Goal: Task Accomplishment & Management: Use online tool/utility

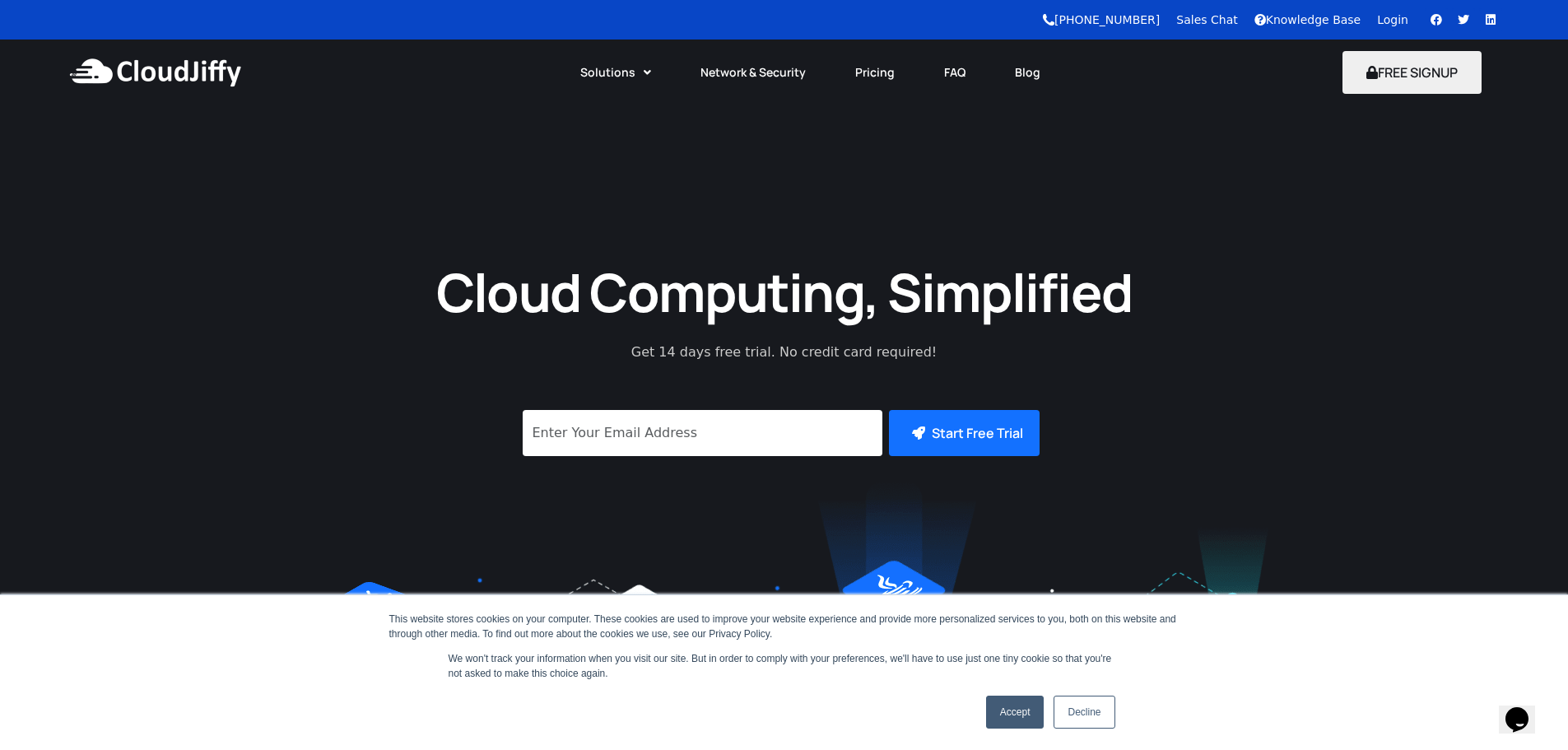
click at [1400, 25] on link "Login" at bounding box center [1393, 20] width 31 height 14
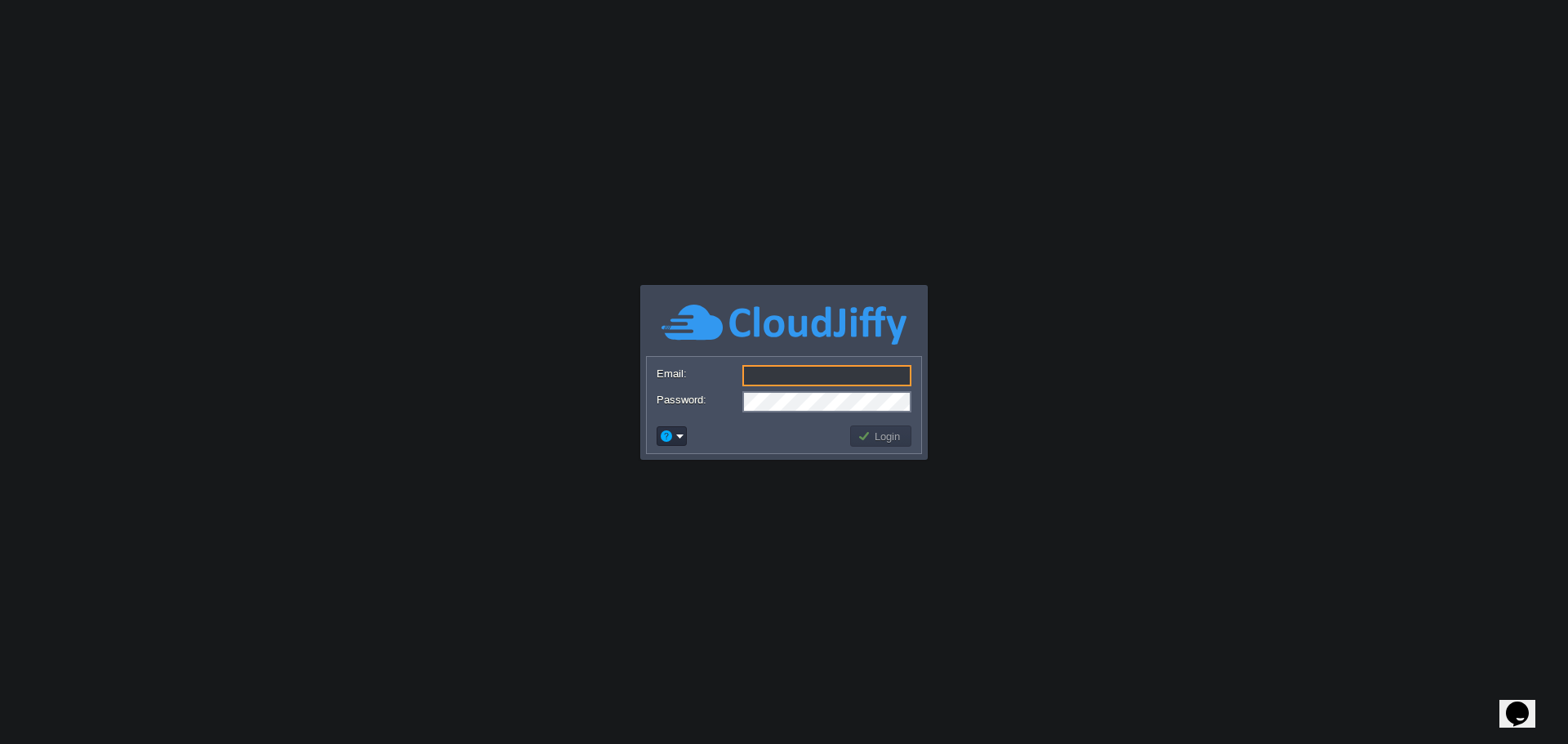
type input "[EMAIL_ADDRESS][DOMAIN_NAME]"
click at [880, 438] on button "Login" at bounding box center [881, 436] width 47 height 14
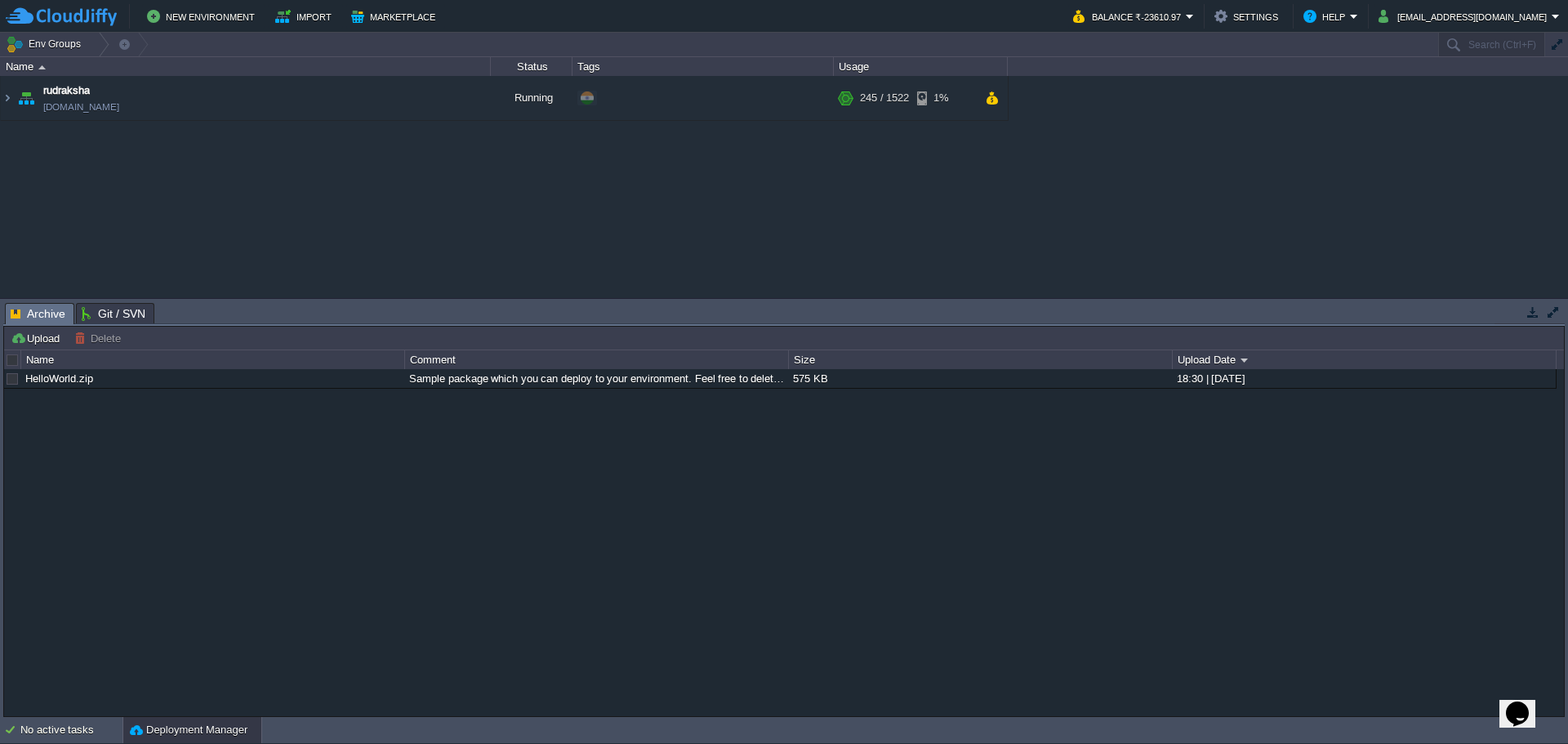
click at [1550, 309] on button "button" at bounding box center [1553, 312] width 14 height 14
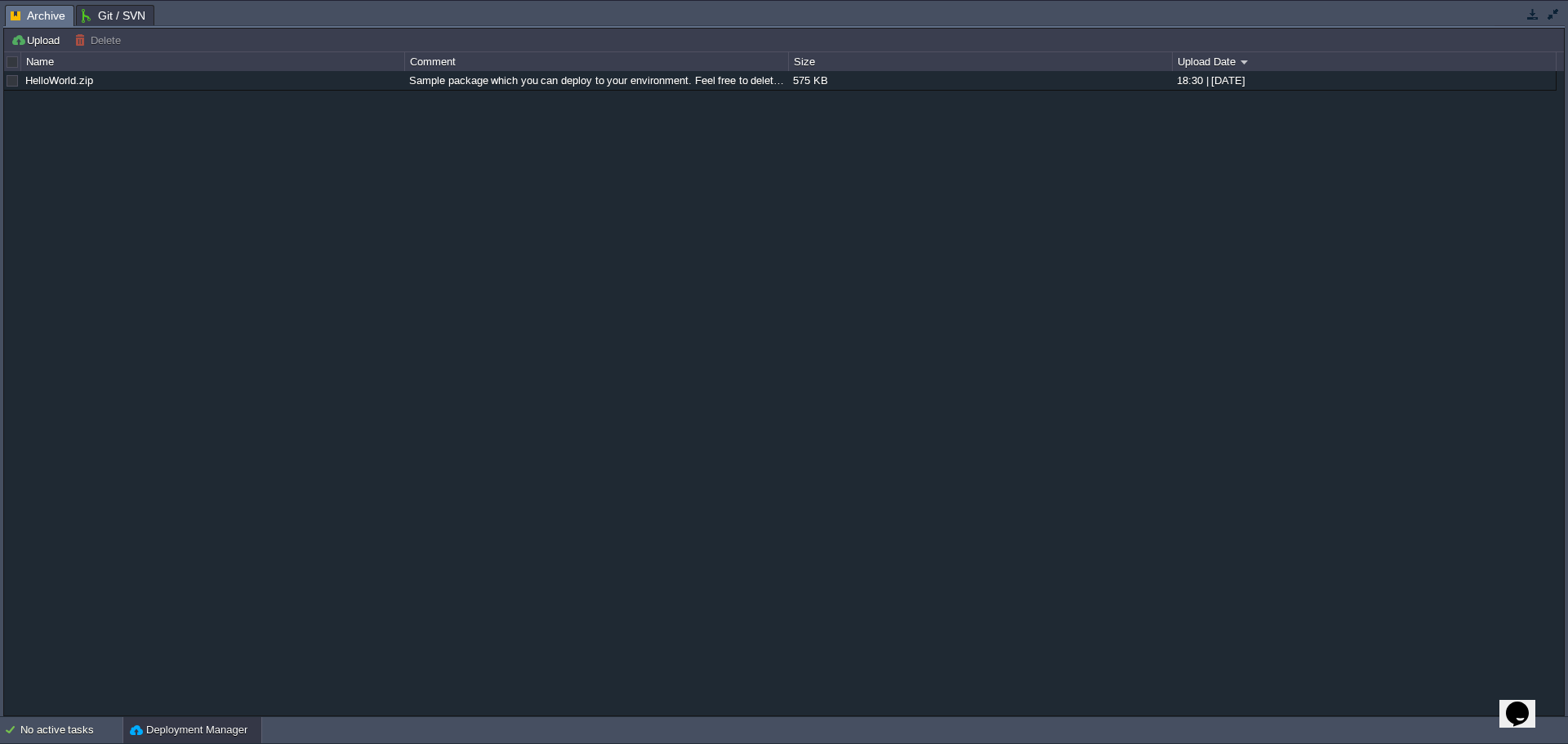
click at [1533, 24] on div at bounding box center [1529, 15] width 70 height 22
click at [1533, 17] on button "button" at bounding box center [1533, 13] width 14 height 14
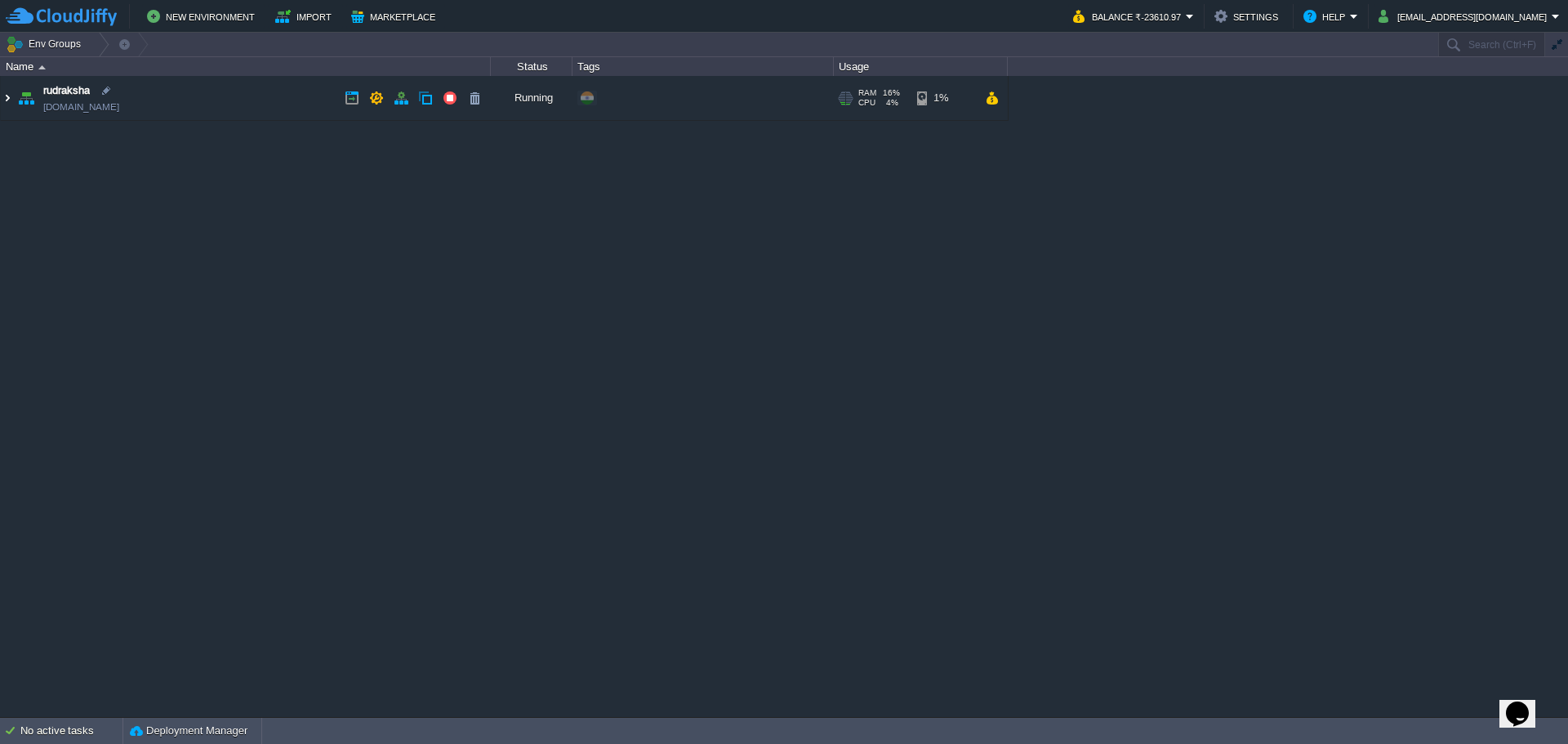
click at [10, 96] on img at bounding box center [8, 98] width 13 height 44
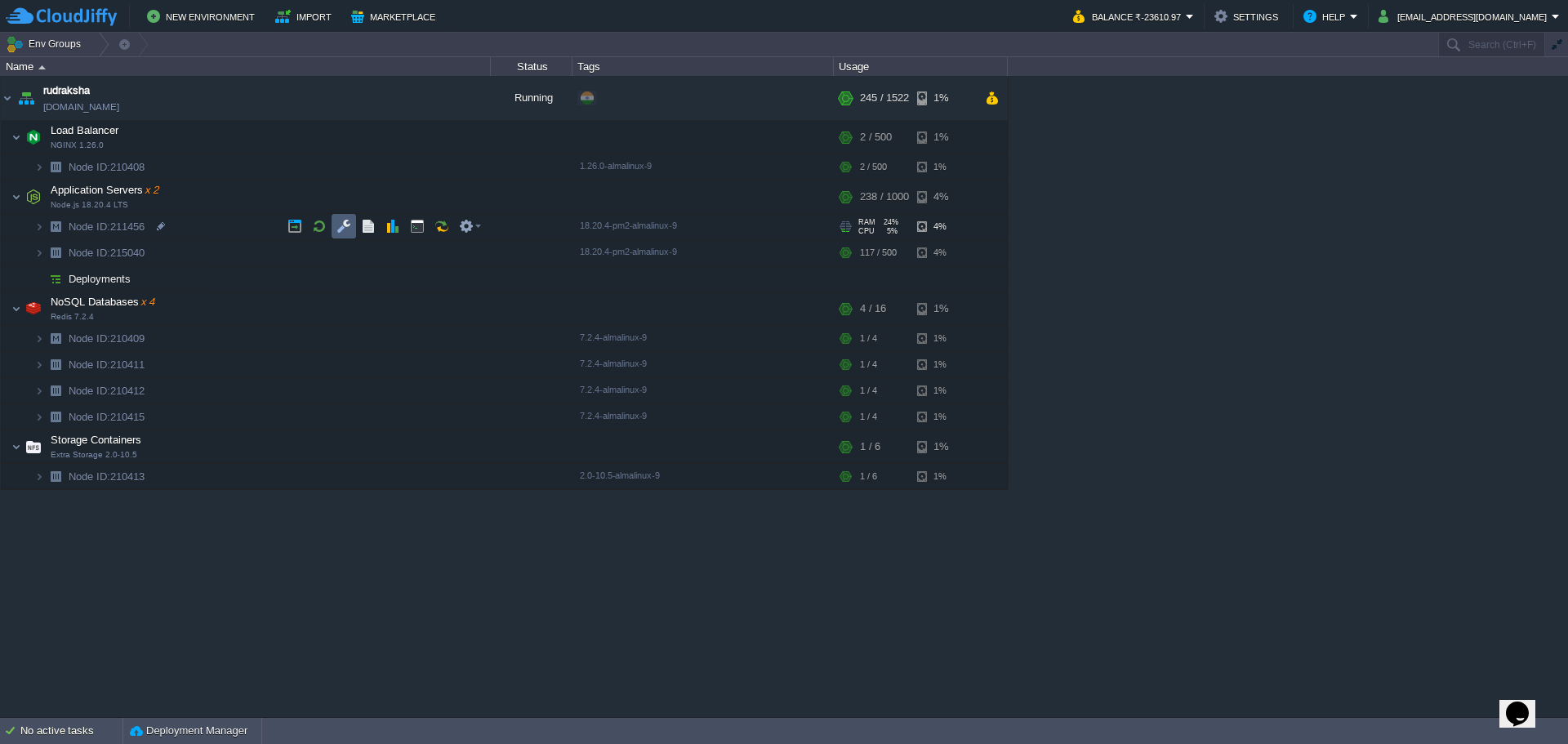
click at [351, 224] on button "button" at bounding box center [343, 226] width 14 height 14
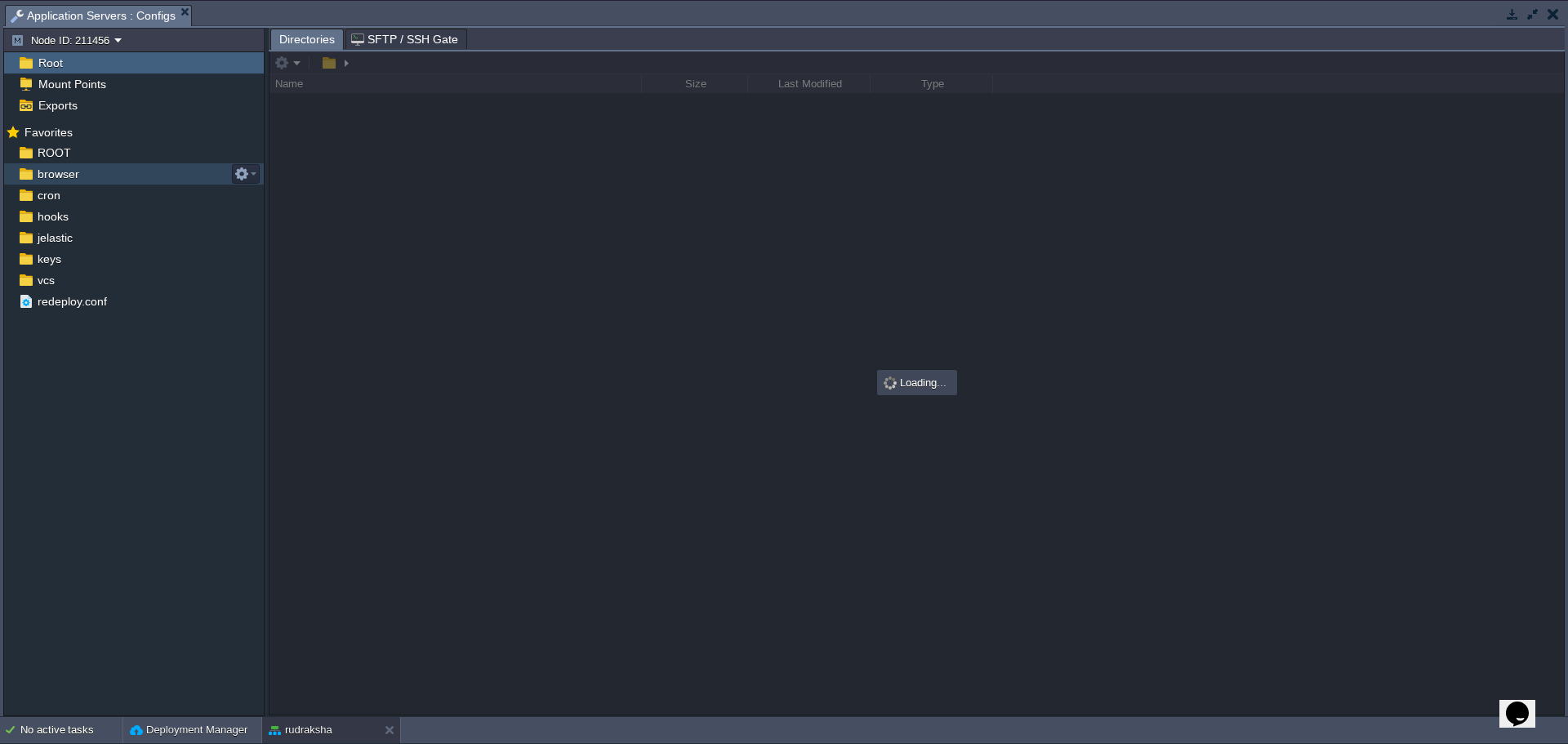
click at [56, 174] on span "browser" at bounding box center [58, 174] width 47 height 14
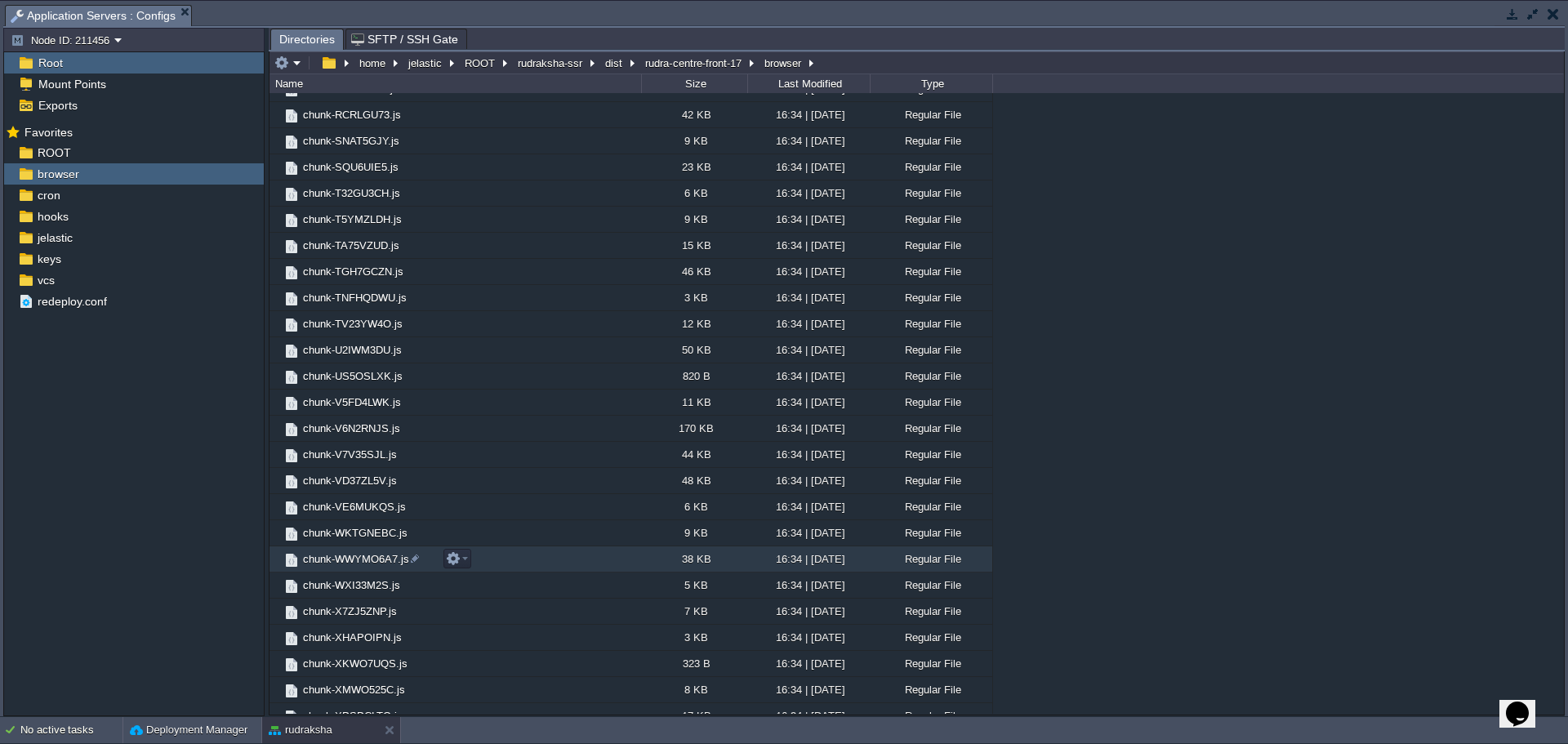
scroll to position [2204, 0]
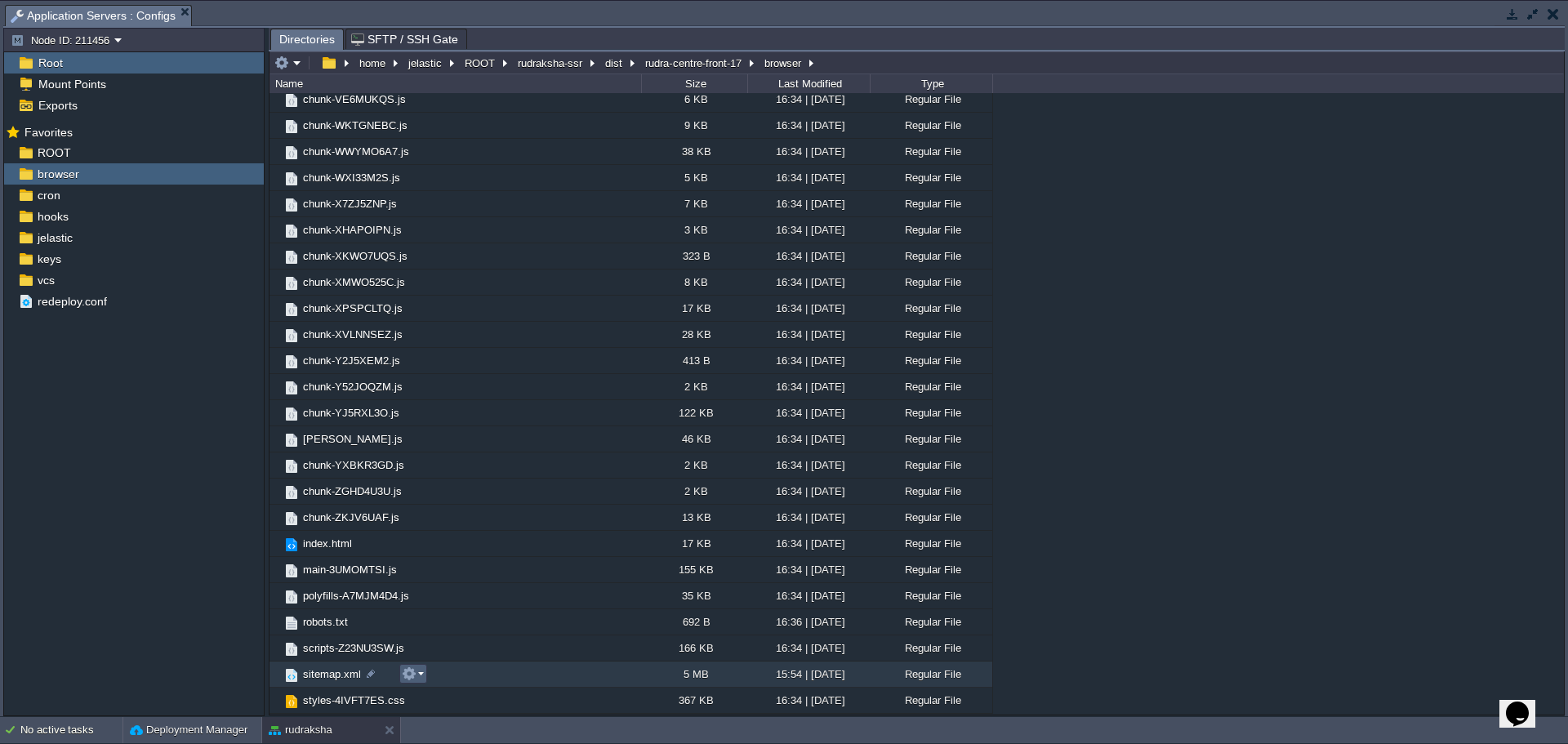
click at [420, 676] on em at bounding box center [413, 673] width 22 height 14
click at [458, 631] on span "Download" at bounding box center [447, 628] width 45 height 13
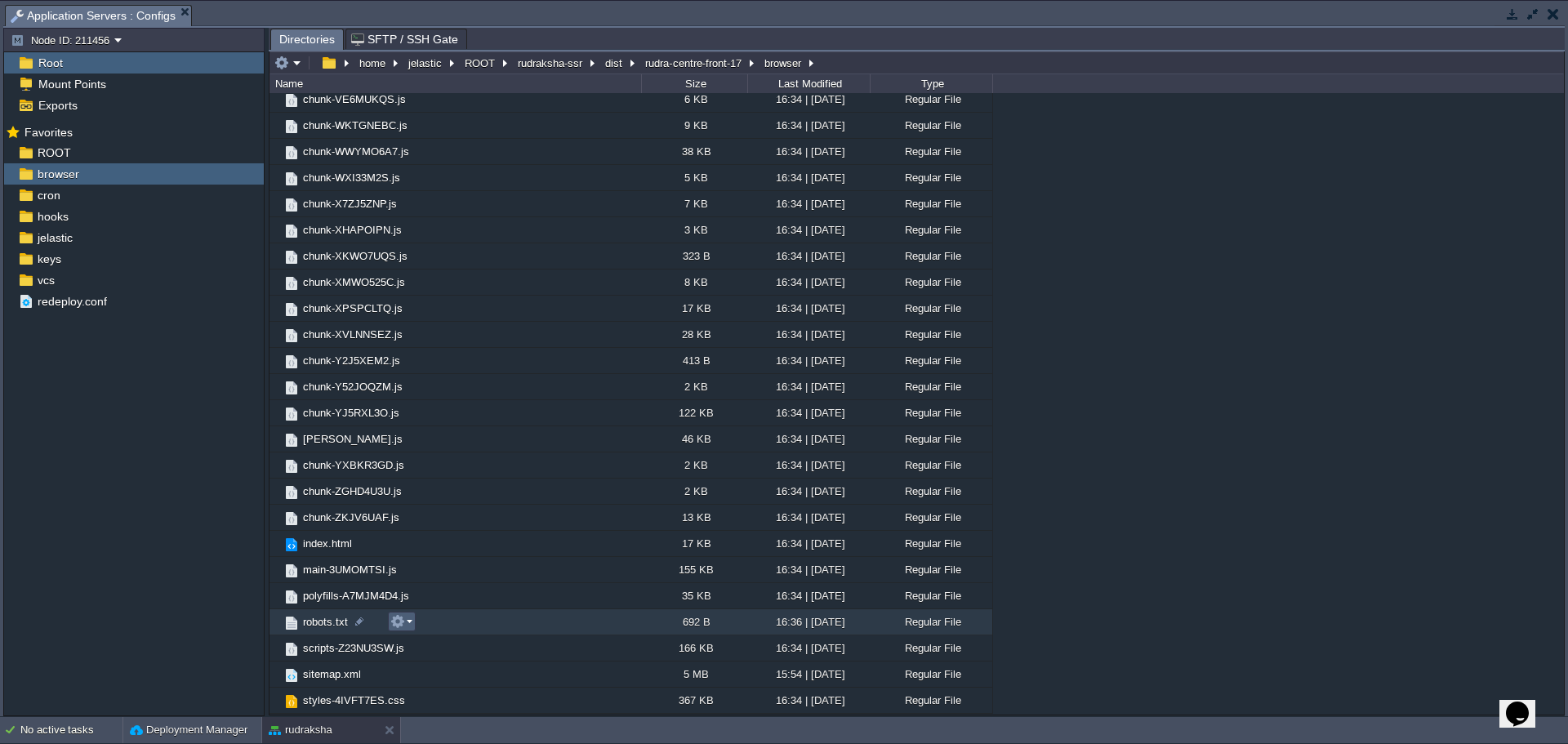
click at [407, 624] on em at bounding box center [401, 621] width 22 height 14
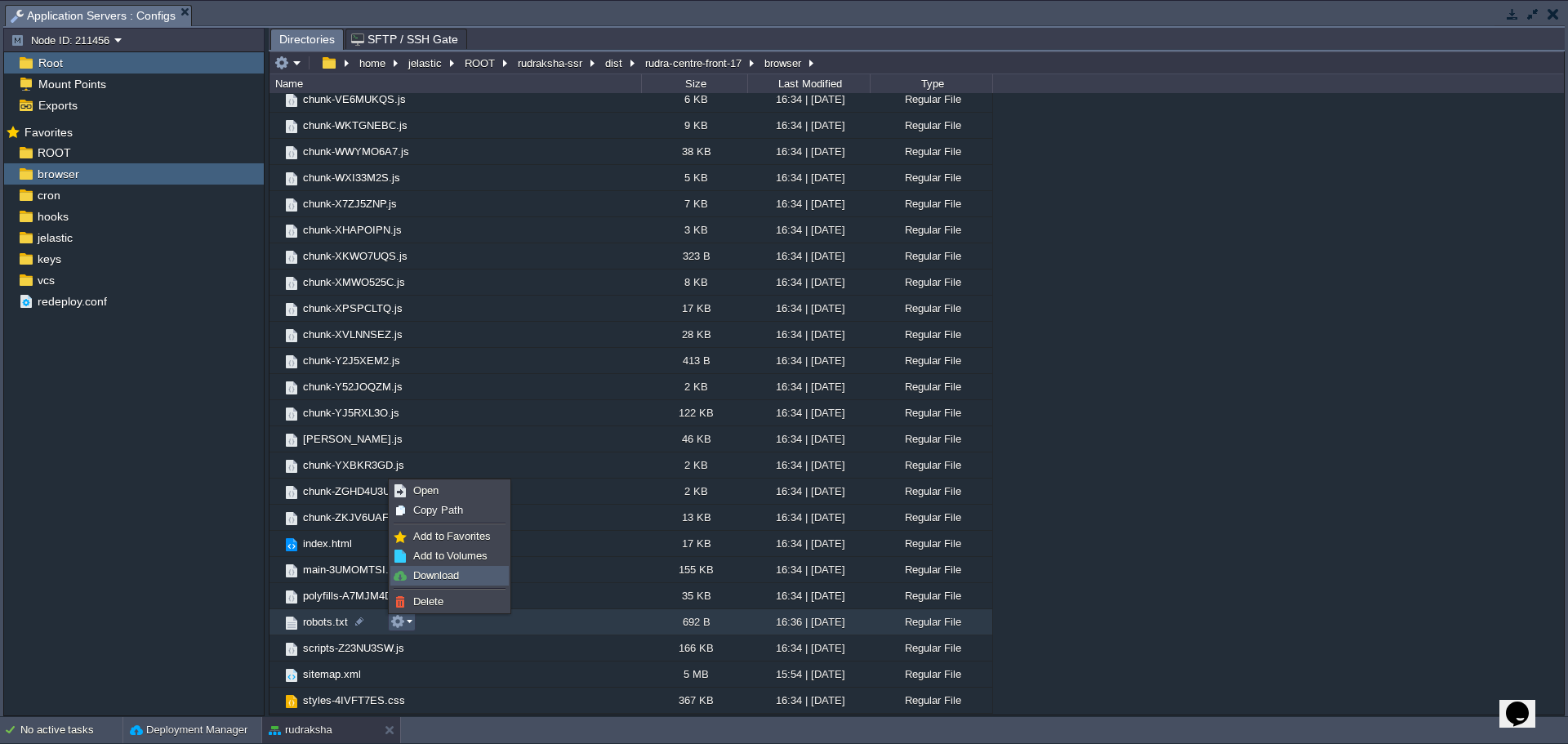
click at [439, 572] on span "Download" at bounding box center [436, 575] width 45 height 13
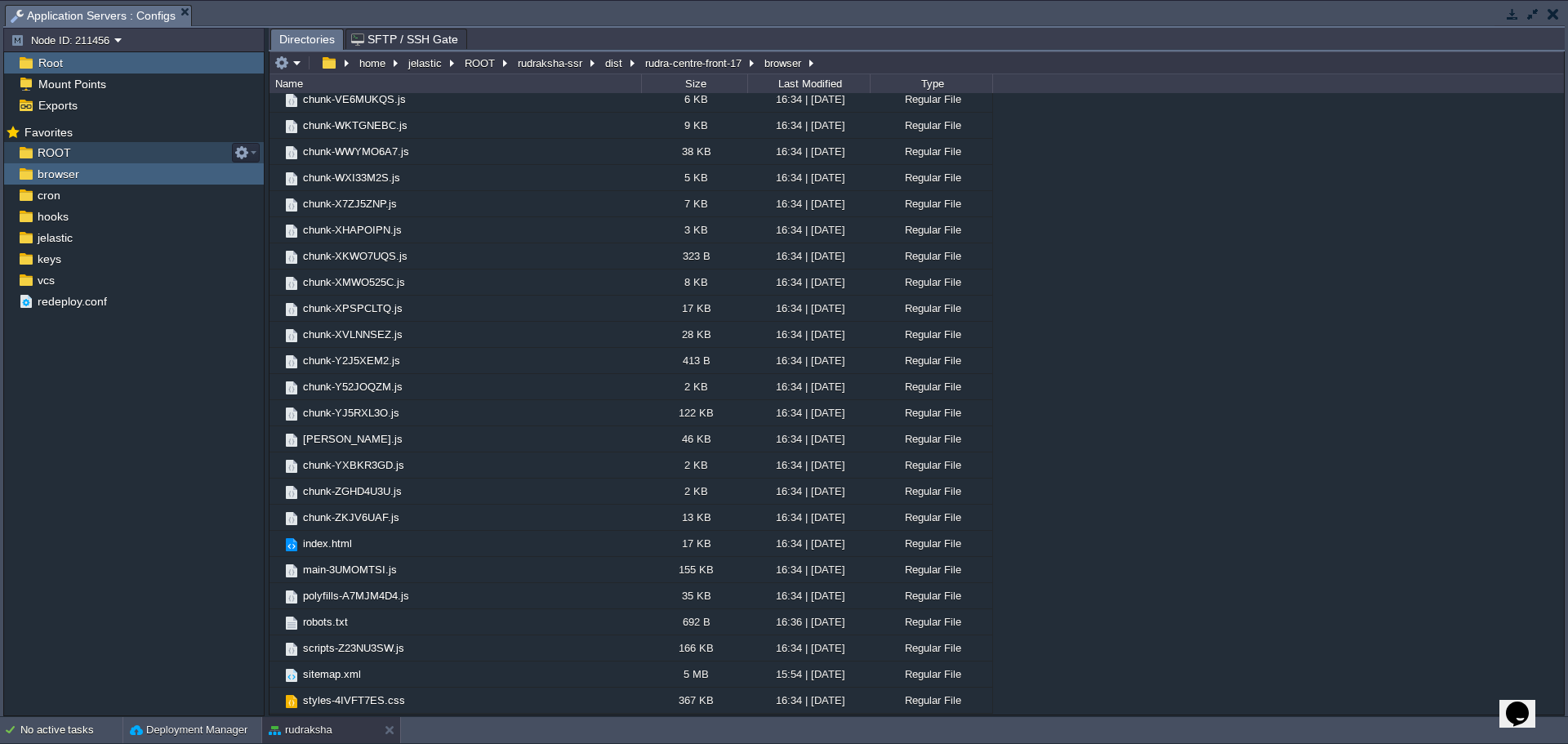
click at [50, 146] on div "ROOT" at bounding box center [134, 153] width 260 height 21
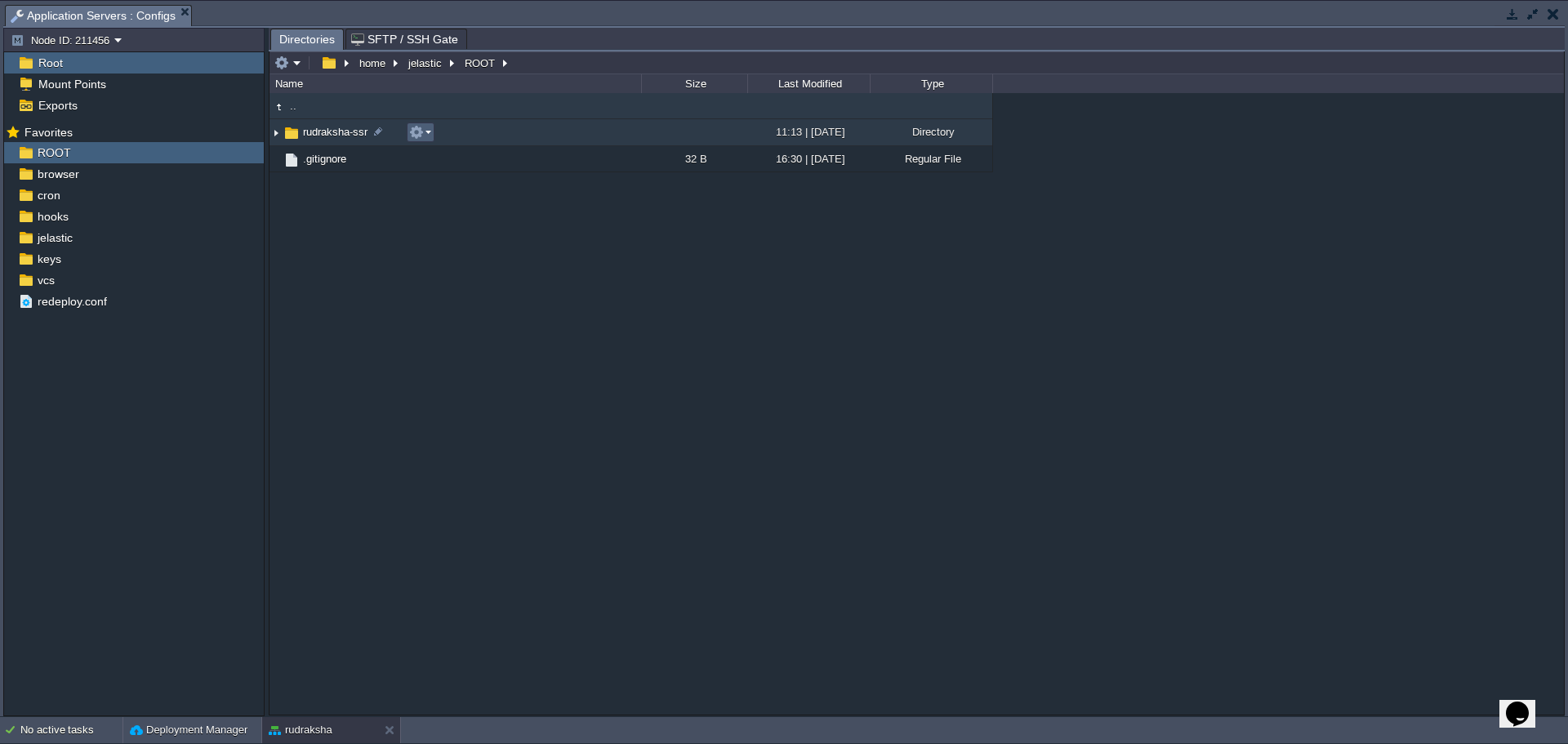
click at [416, 132] on button "button" at bounding box center [416, 131] width 14 height 14
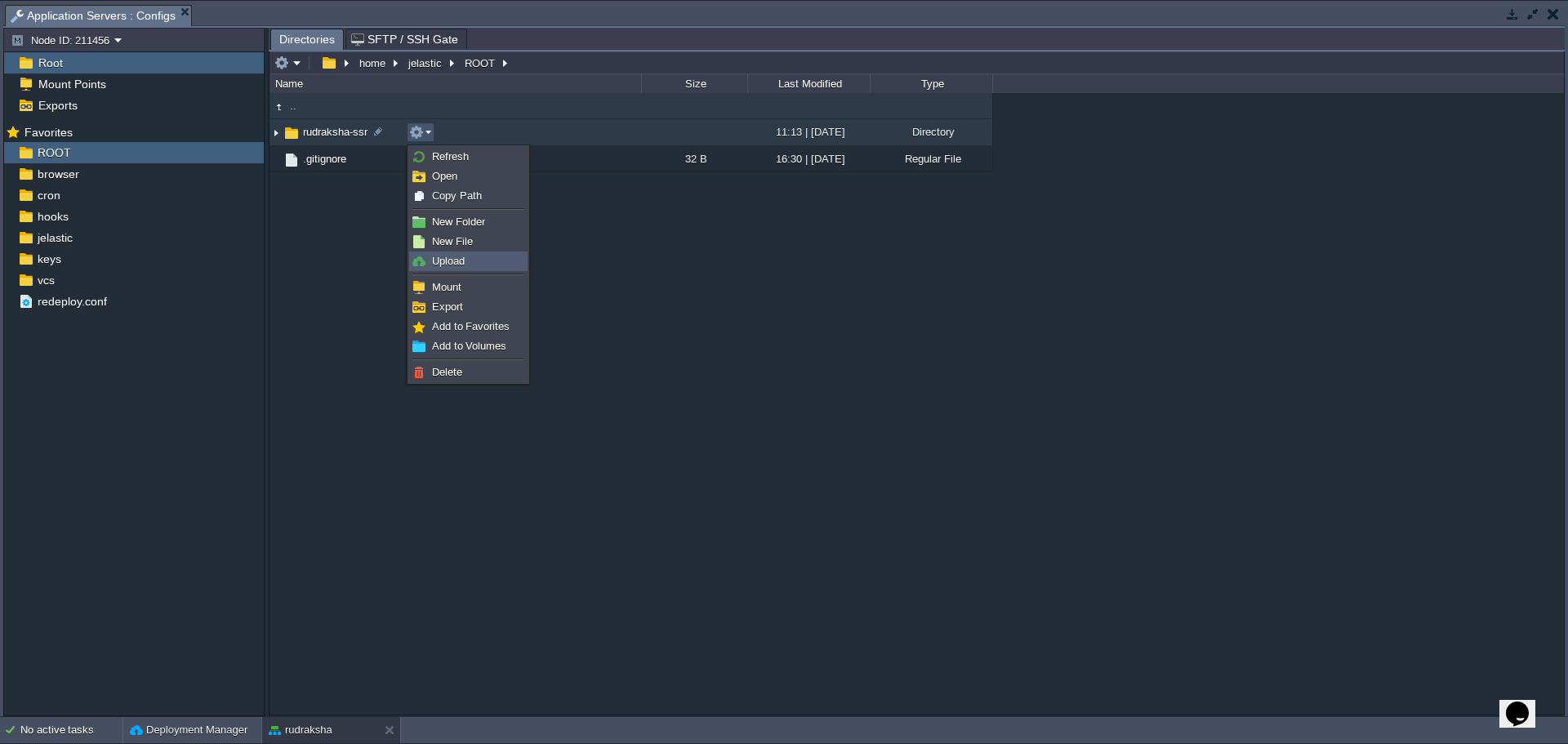
click at [458, 256] on span "Upload" at bounding box center [448, 260] width 33 height 13
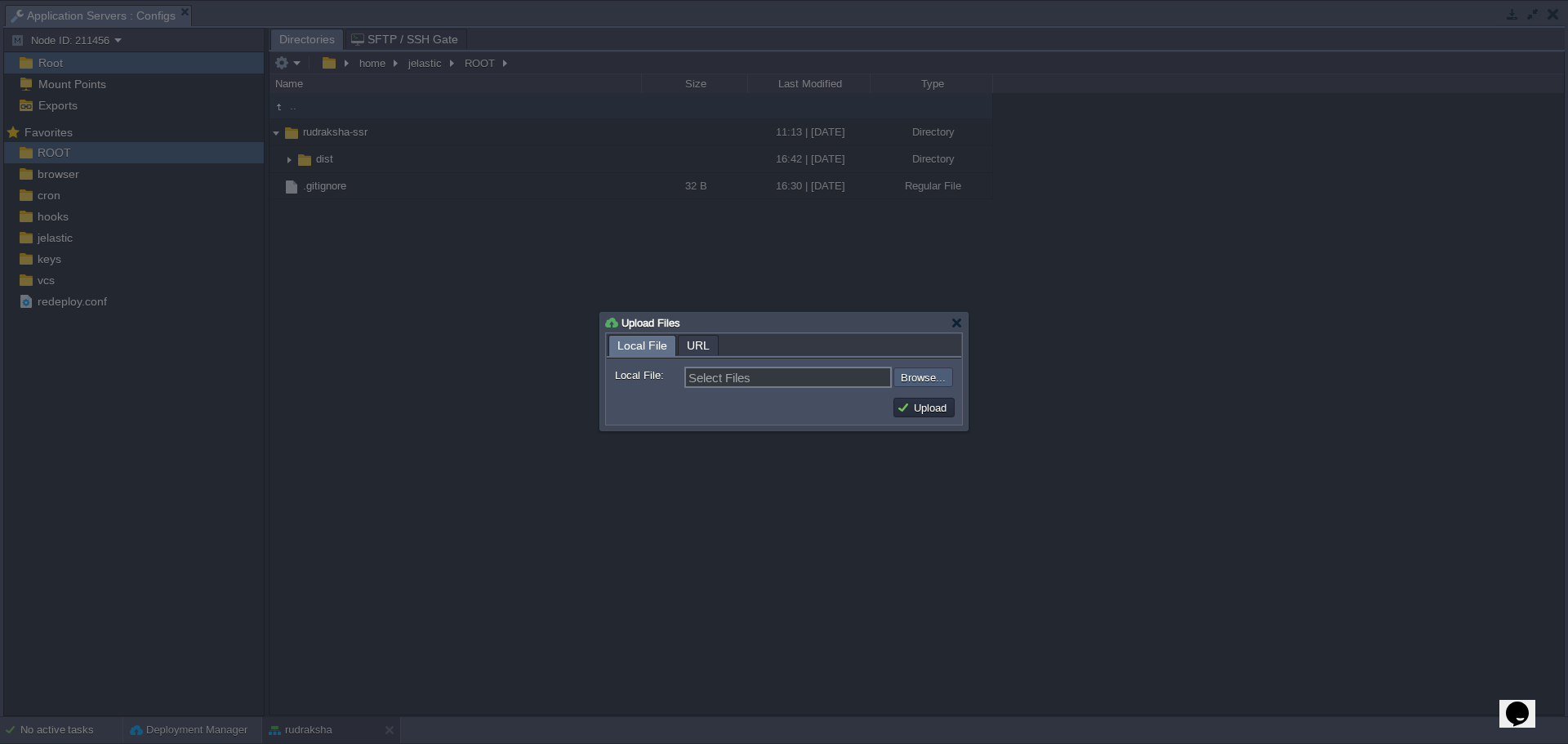
click at [898, 381] on input "file" at bounding box center [849, 377] width 206 height 19
type input "C:\fakepath\dist.zip"
type input "dist.zip"
click at [922, 409] on button "Upload" at bounding box center [923, 407] width 55 height 14
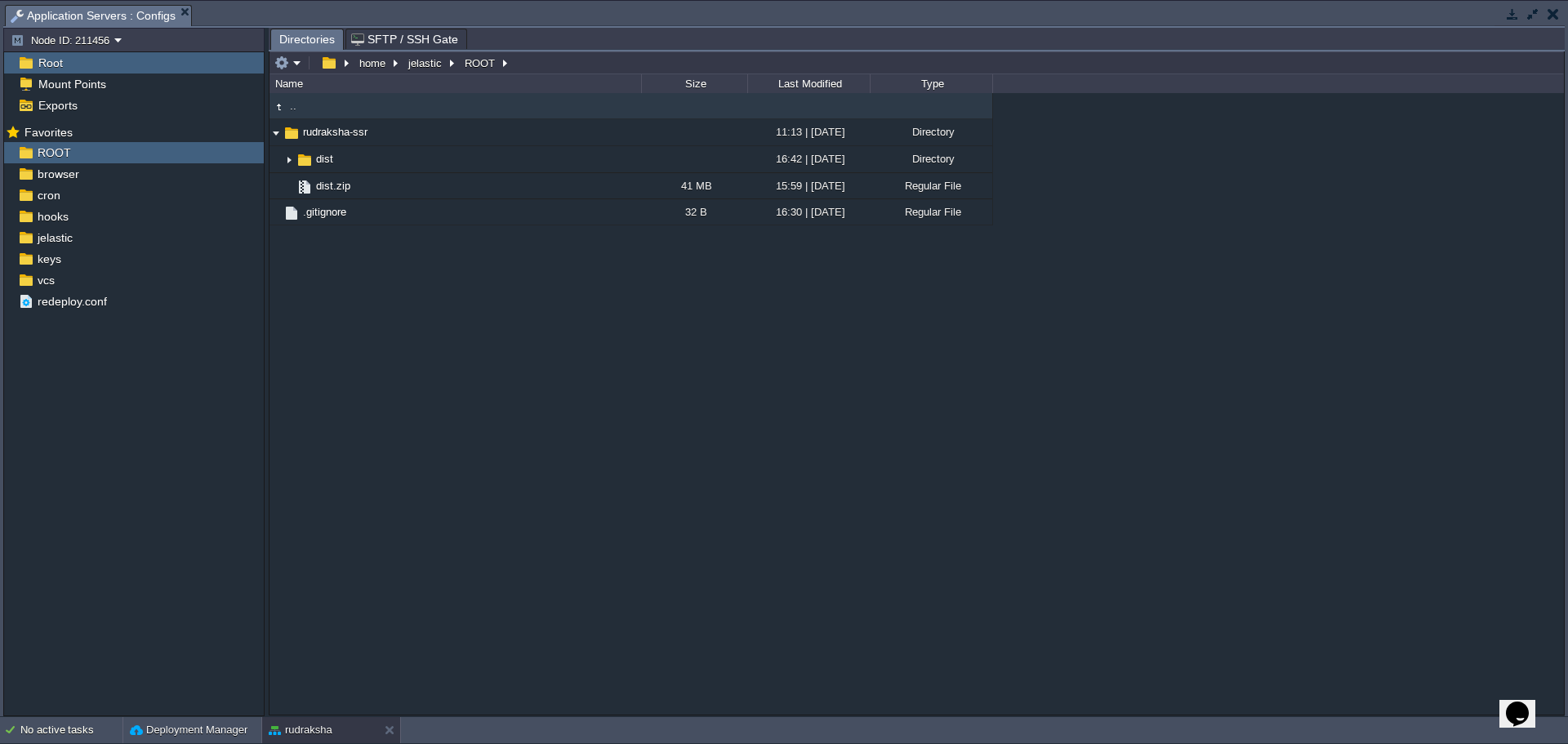
click at [882, 399] on div ".. rudraksha-ssr 11:13 | 04 Aug 2025 Directory .. dist 16:42 | 29 May 2024 Dire…" at bounding box center [917, 403] width 1294 height 621
click at [1554, 6] on td at bounding box center [1553, 13] width 20 height 19
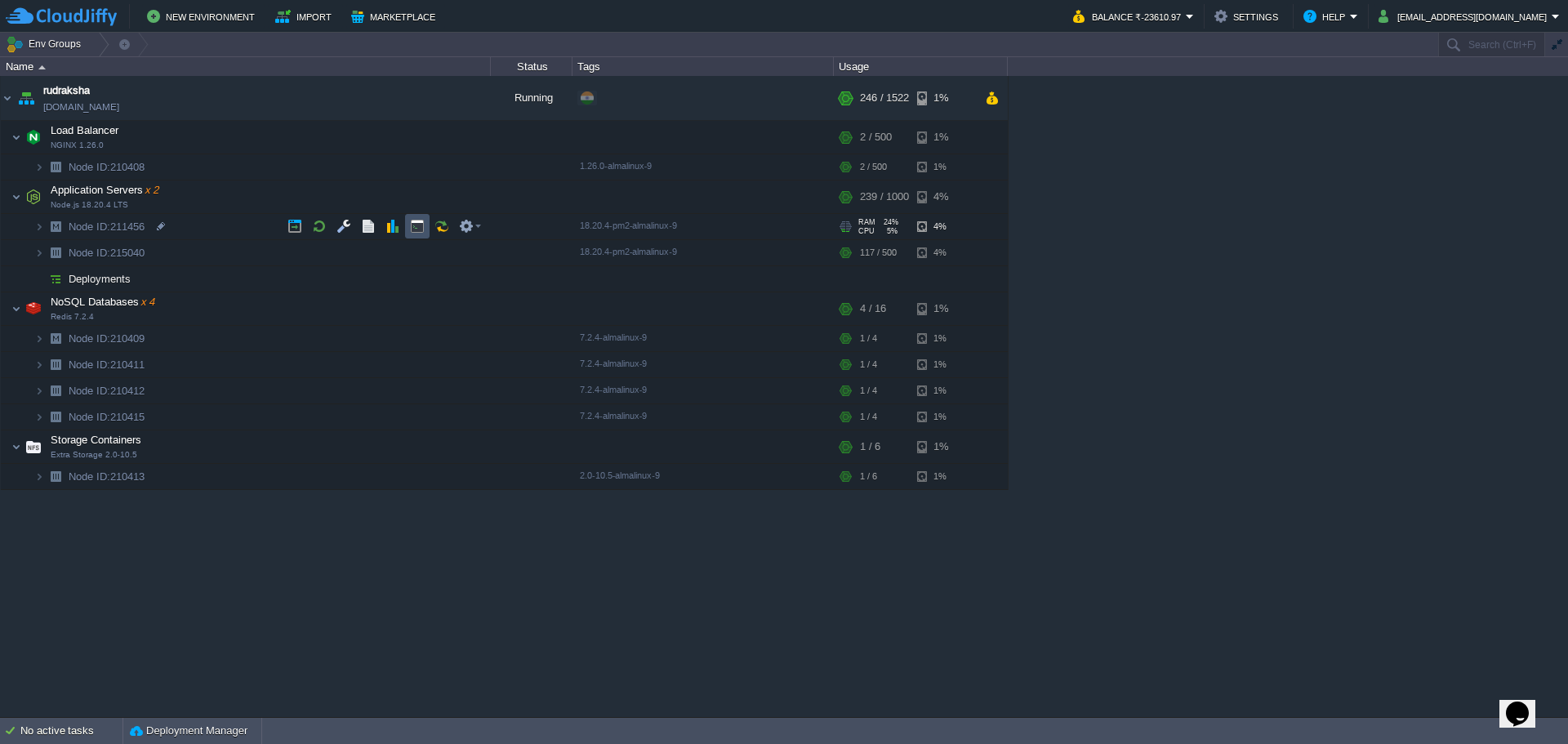
click at [413, 227] on button "button" at bounding box center [417, 226] width 14 height 14
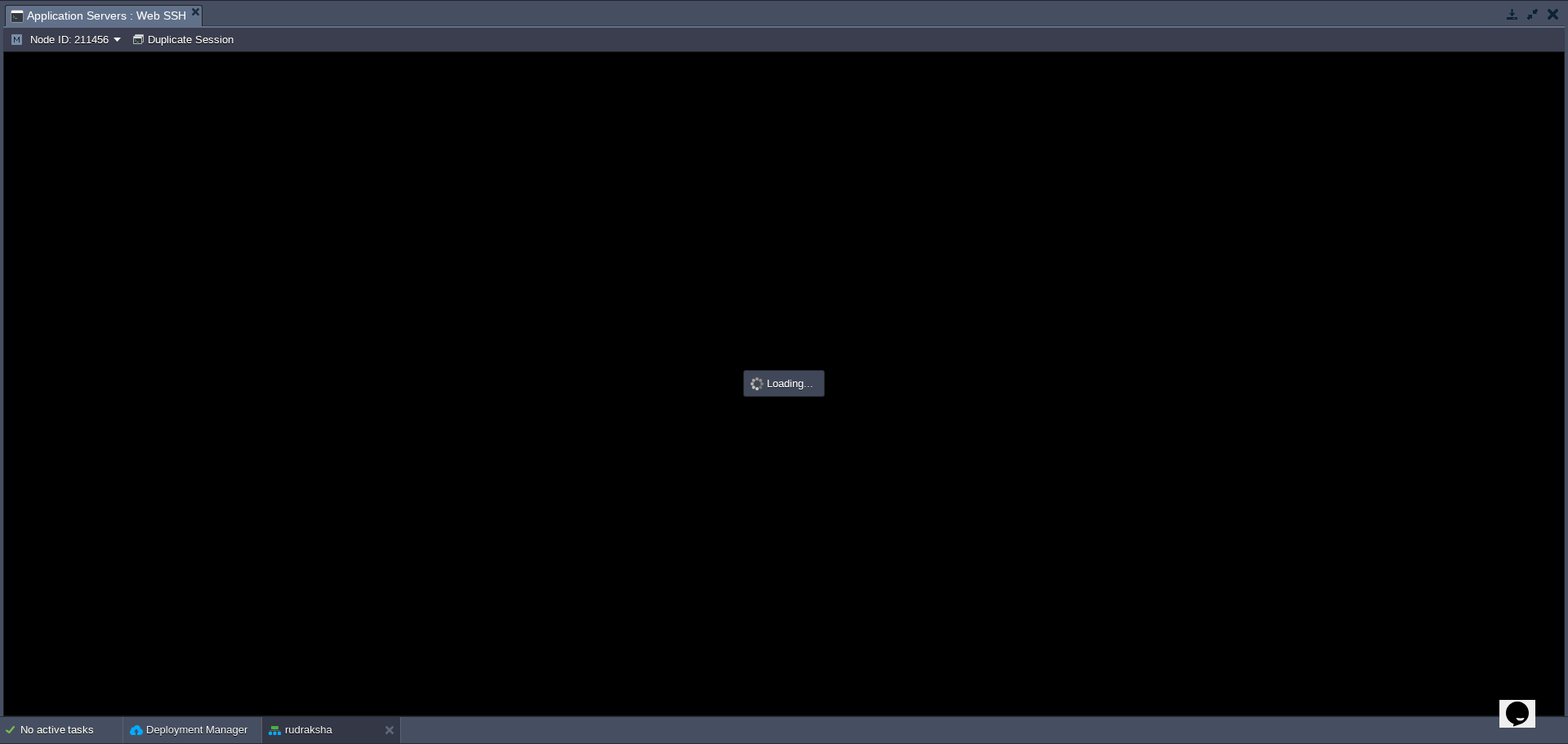
type input "#000000"
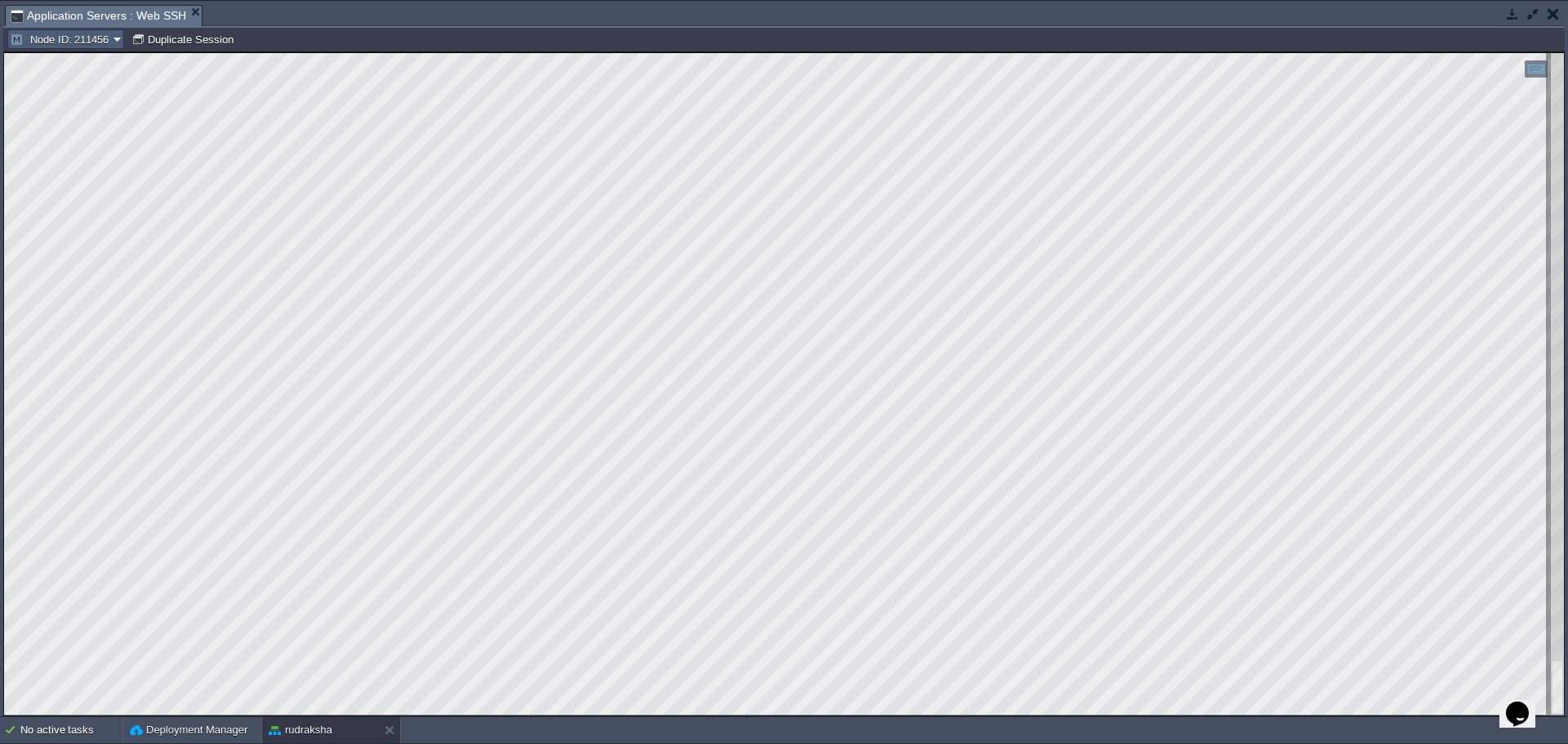
click at [105, 40] on button "Node ID: 211456" at bounding box center [62, 39] width 104 height 14
click at [90, 87] on span "Node ID: 215040" at bounding box center [69, 81] width 78 height 13
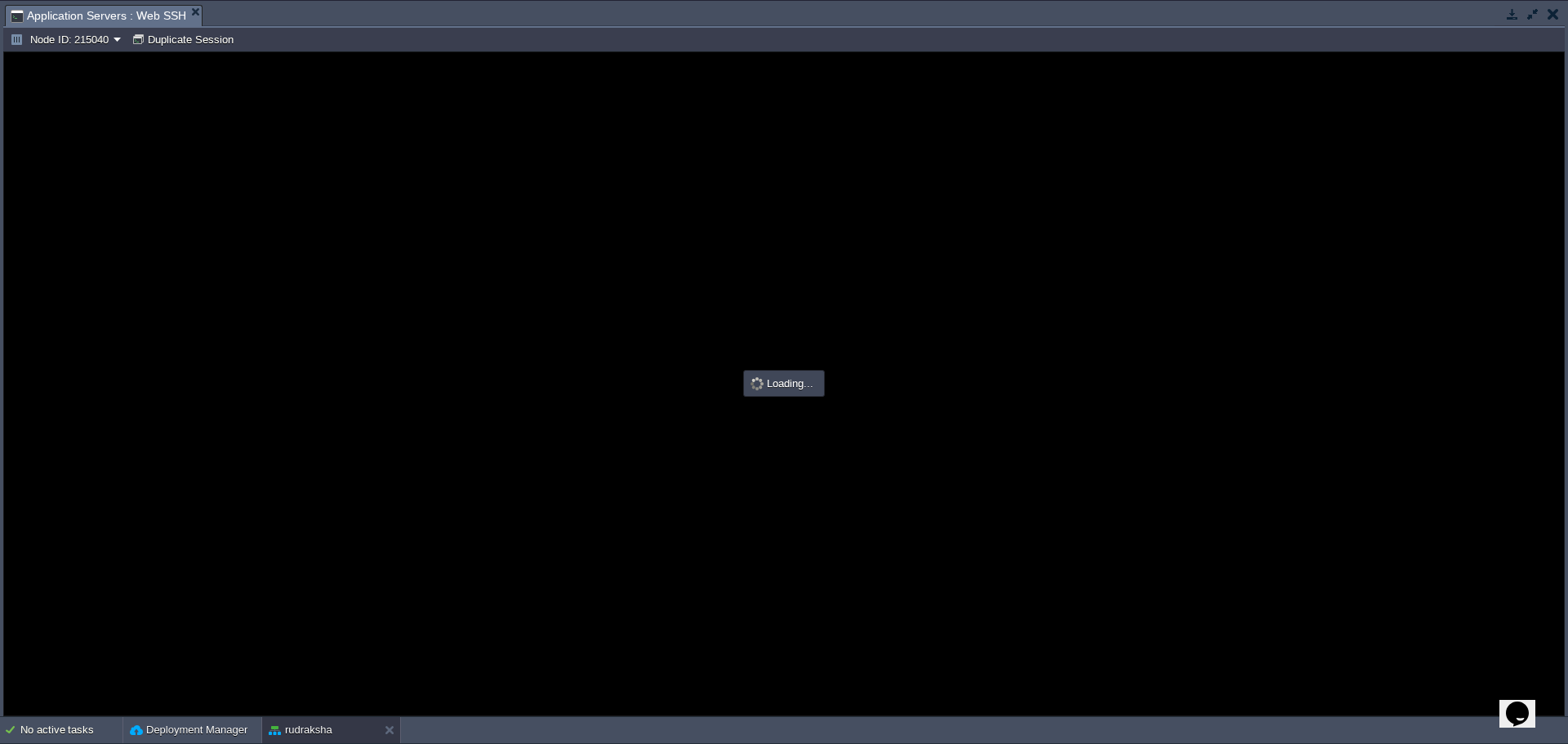
click at [734, 378] on div at bounding box center [784, 383] width 1560 height 663
type input "#000000"
